Goal: Browse casually

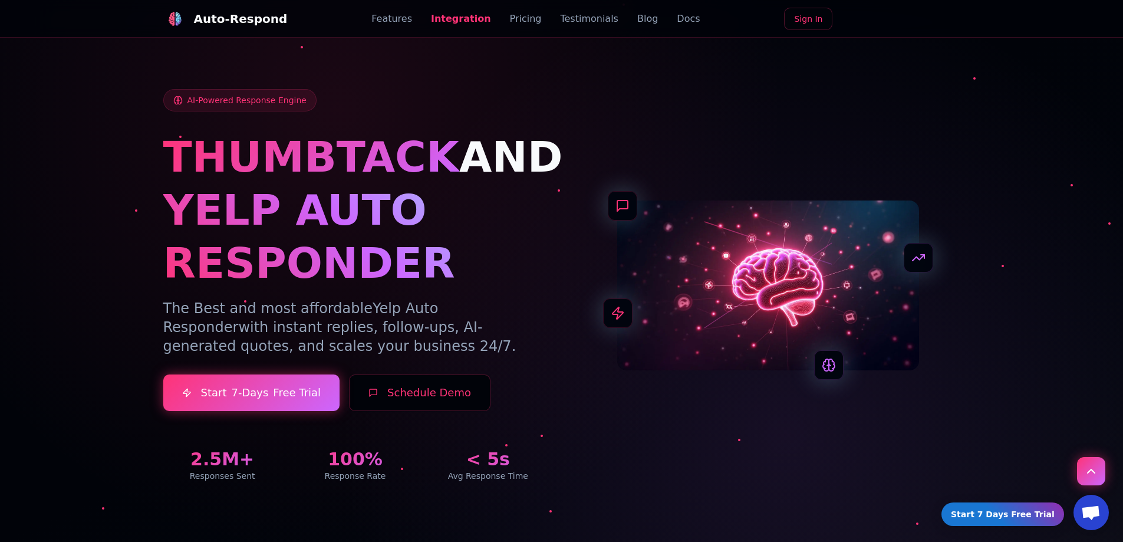
scroll to position [2047, 0]
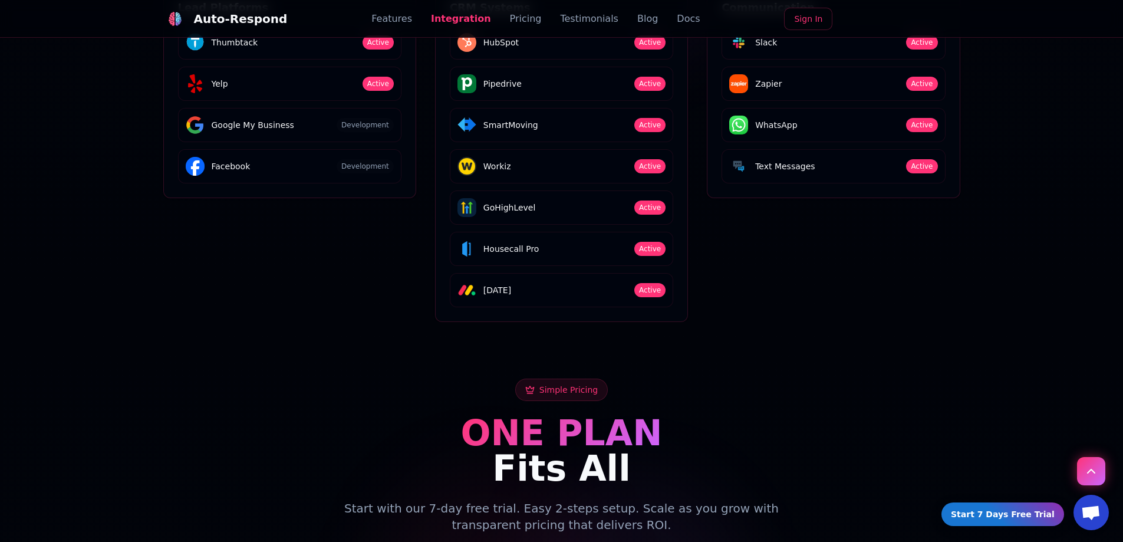
click at [725, 415] on h2 "ONE PLAN Fits All" at bounding box center [561, 450] width 797 height 71
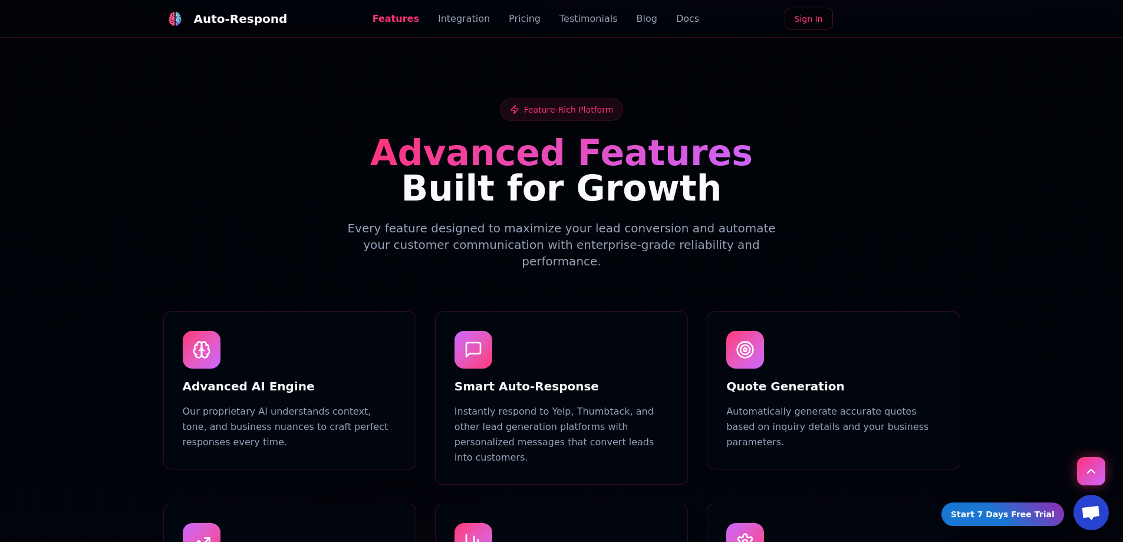
scroll to position [0, 0]
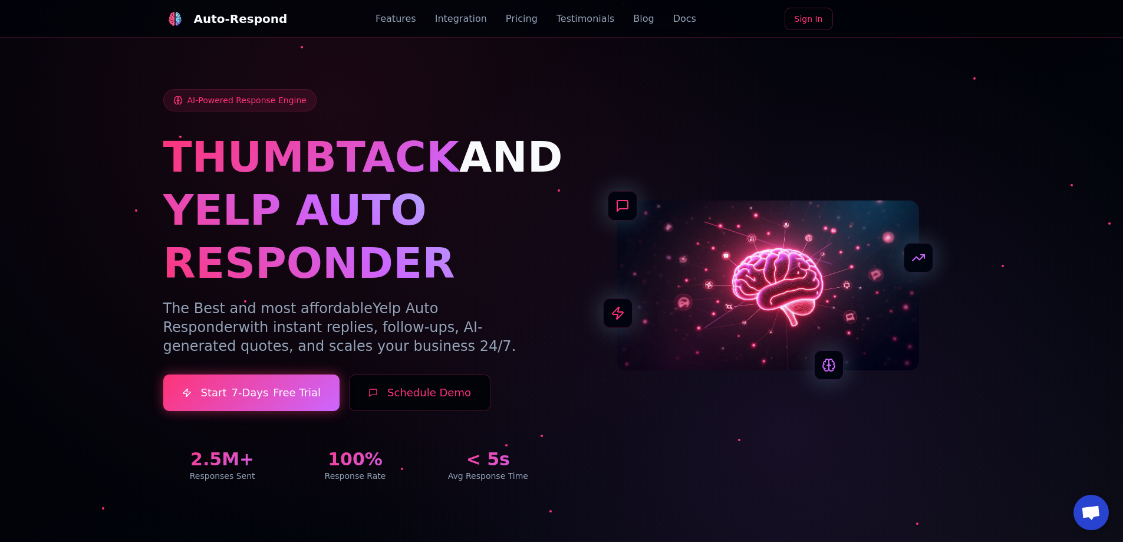
drag, startPoint x: 473, startPoint y: 338, endPoint x: 511, endPoint y: 93, distance: 247.7
drag, startPoint x: 826, startPoint y: 134, endPoint x: 1008, endPoint y: 29, distance: 210.6
click at [834, 131] on div "AI-Powered Response Engine THUMBTACK AND YELP AUTO RESPONDER The Best and most …" at bounding box center [561, 285] width 797 height 393
drag, startPoint x: 685, startPoint y: 123, endPoint x: 547, endPoint y: -54, distance: 223.9
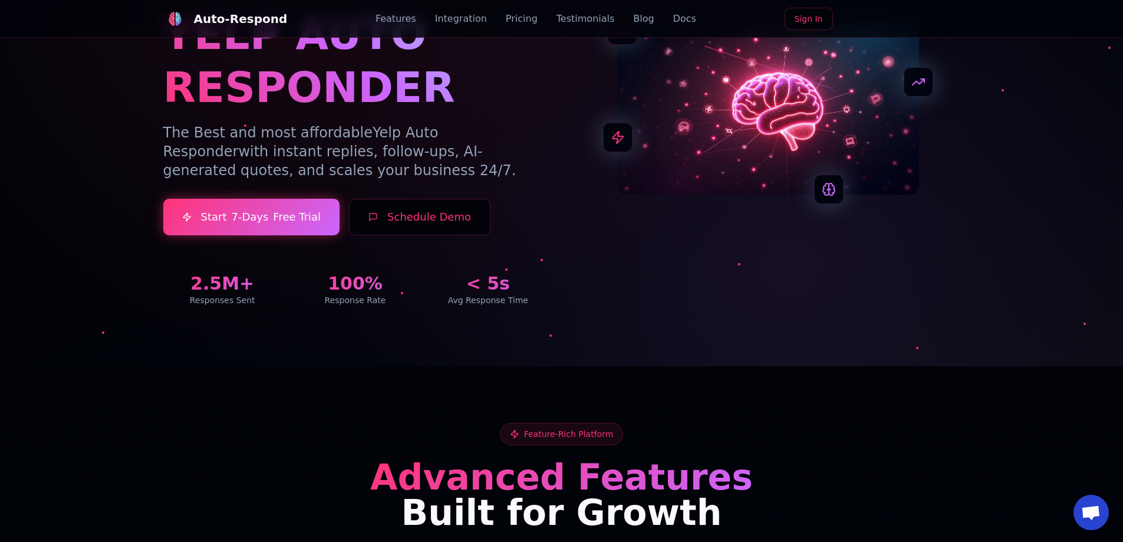
scroll to position [177, 0]
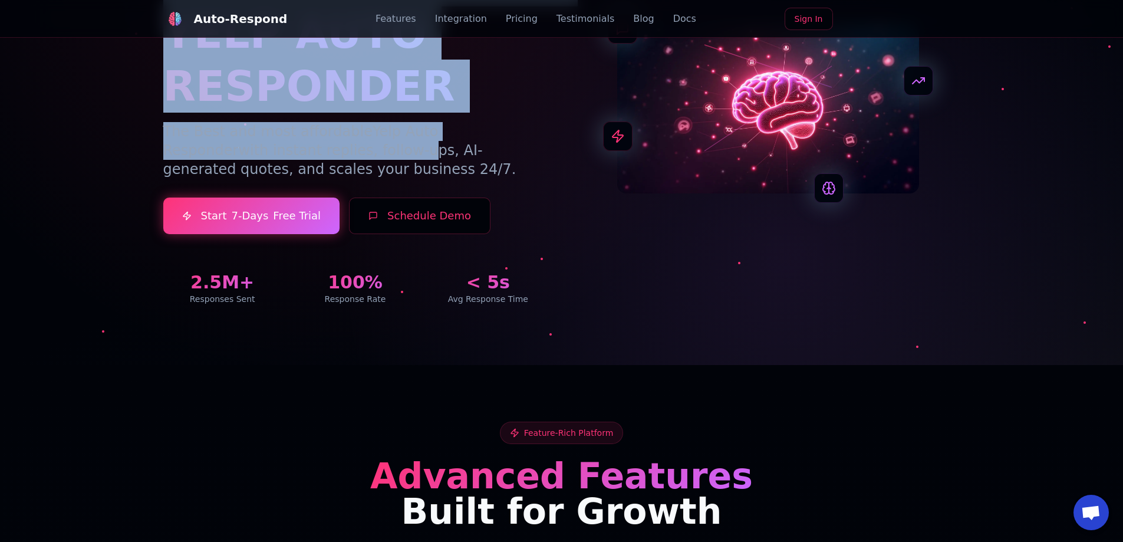
drag, startPoint x: 137, startPoint y: 127, endPoint x: 304, endPoint y: 146, distance: 167.9
click at [304, 146] on section "AI-Powered Response Engine THUMBTACK AND YELP AUTO RESPONDER The Best and most …" at bounding box center [561, 94] width 1123 height 542
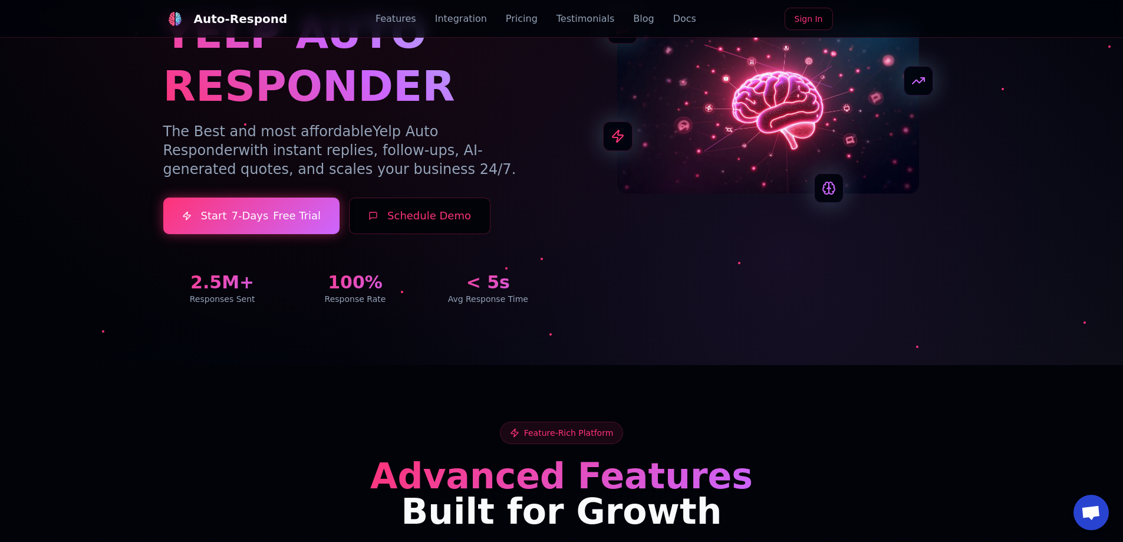
drag, startPoint x: 331, startPoint y: 157, endPoint x: 314, endPoint y: 174, distance: 24.2
click at [330, 158] on p "The Best and most affordable Yelp Auto Responder with instant replies, follow-u…" at bounding box center [355, 150] width 384 height 57
drag, startPoint x: 314, startPoint y: 174, endPoint x: 192, endPoint y: 127, distance: 130.9
click at [177, 127] on p "The Best and most affordable Yelp Auto Responder with instant replies, follow-u…" at bounding box center [355, 150] width 384 height 57
click at [280, 163] on p "The Best and most affordable Yelp Auto Responder with instant replies, follow-u…" at bounding box center [355, 150] width 384 height 57
